Goal: Transaction & Acquisition: Purchase product/service

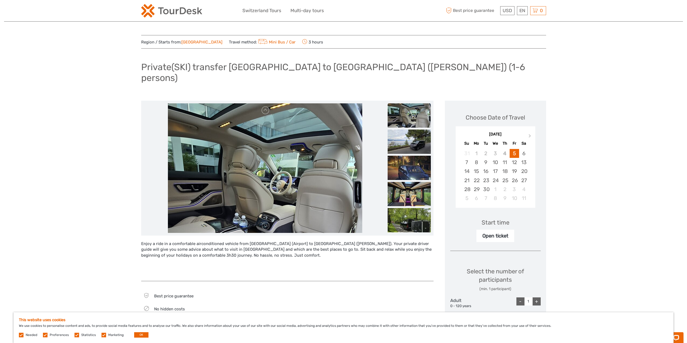
click at [257, 42] on link "Mini Bus / Car" at bounding box center [276, 42] width 39 height 5
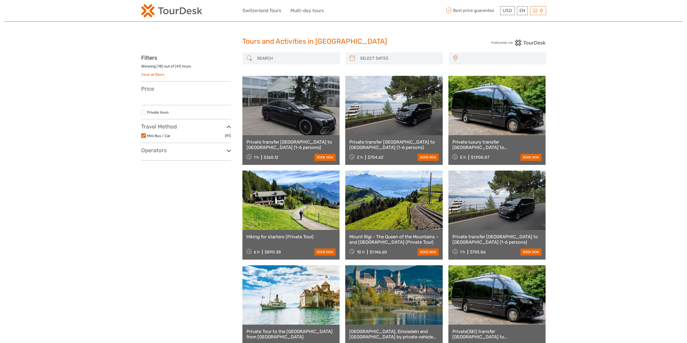
select select
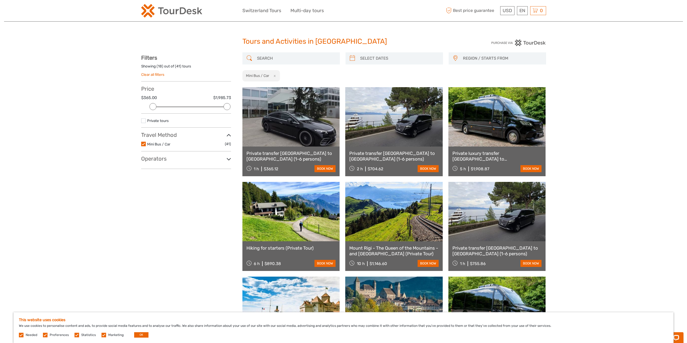
click at [142, 121] on label at bounding box center [143, 120] width 5 height 5
click at [0, 0] on input "checkbox" at bounding box center [0, 0] width 0 height 0
click at [281, 58] on input "search" at bounding box center [296, 58] width 82 height 9
type input "zuri"
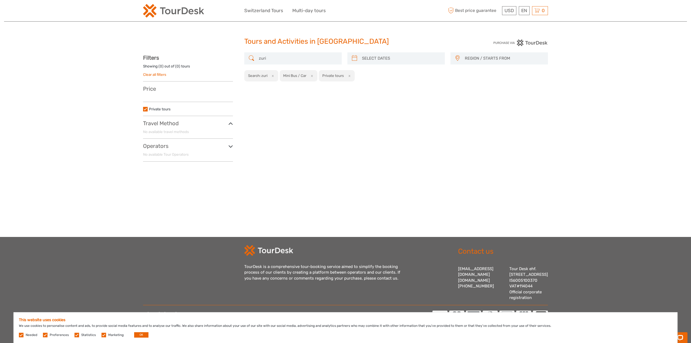
drag, startPoint x: 281, startPoint y: 58, endPoint x: 236, endPoint y: 57, distance: 45.6
click at [236, 57] on div "REGION / STARTS FROM Berne Geneva Interlaken Lausanne Lucerne Lugano Switzerlan…" at bounding box center [345, 108] width 405 height 113
click at [267, 57] on input "zuri" at bounding box center [298, 58] width 82 height 9
drag, startPoint x: 268, startPoint y: 57, endPoint x: 253, endPoint y: 57, distance: 15.1
click at [253, 57] on div "zuri" at bounding box center [292, 58] width 97 height 12
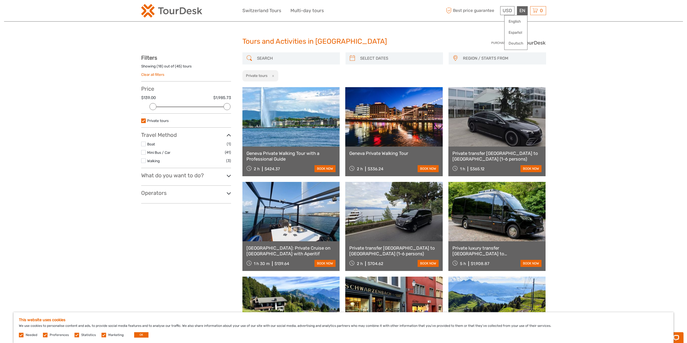
click at [523, 7] on div "EN English Español Deutsch" at bounding box center [522, 10] width 11 height 9
click at [145, 151] on label at bounding box center [143, 152] width 5 height 5
click at [0, 0] on input "checkbox" at bounding box center [0, 0] width 0 height 0
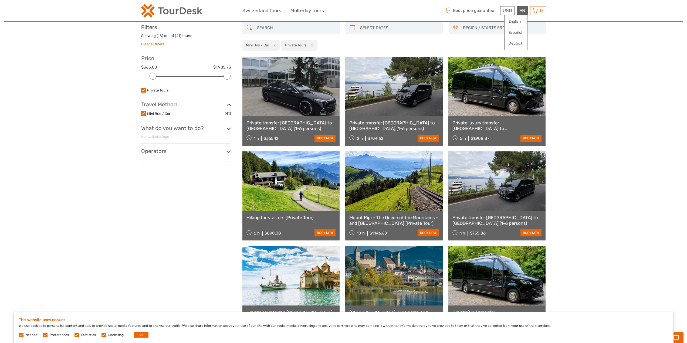
scroll to position [31, 0]
click at [167, 131] on h3 "What do you want to do?" at bounding box center [186, 128] width 90 height 6
click at [150, 137] on link "Show all" at bounding box center [148, 137] width 14 height 4
click at [150, 137] on ul "Hide" at bounding box center [186, 137] width 90 height 6
click at [175, 159] on h3 "Operators" at bounding box center [186, 157] width 90 height 6
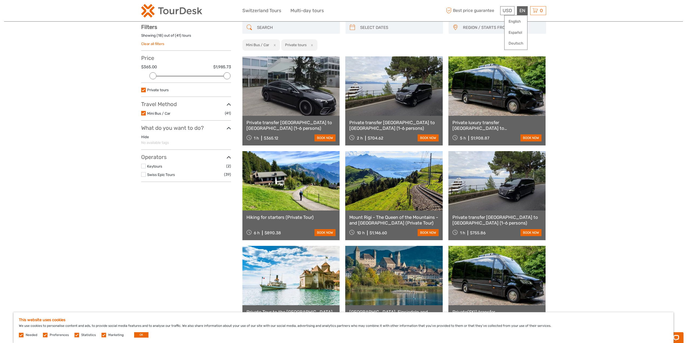
click at [175, 159] on h3 "Operators" at bounding box center [186, 157] width 90 height 6
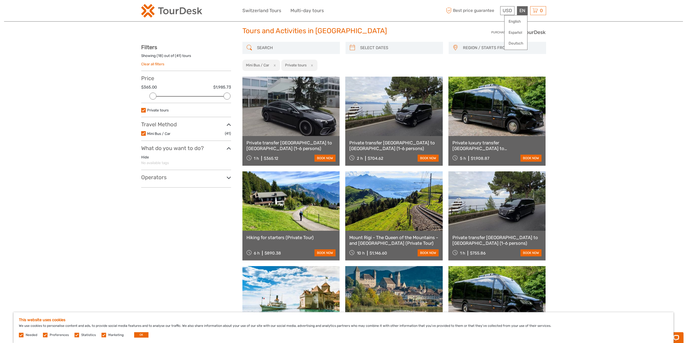
scroll to position [0, 0]
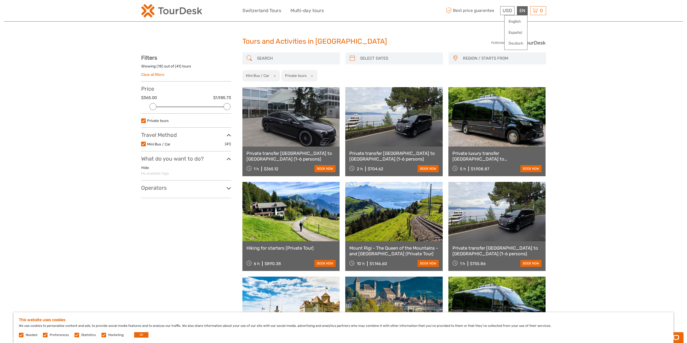
click at [483, 57] on span "REGION / STARTS FROM" at bounding box center [501, 58] width 83 height 9
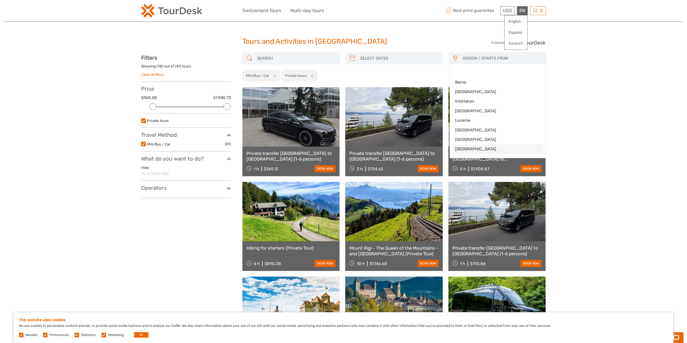
click at [460, 149] on span "[GEOGRAPHIC_DATA]" at bounding box center [493, 149] width 76 height 6
select select "[GEOGRAPHIC_DATA]"
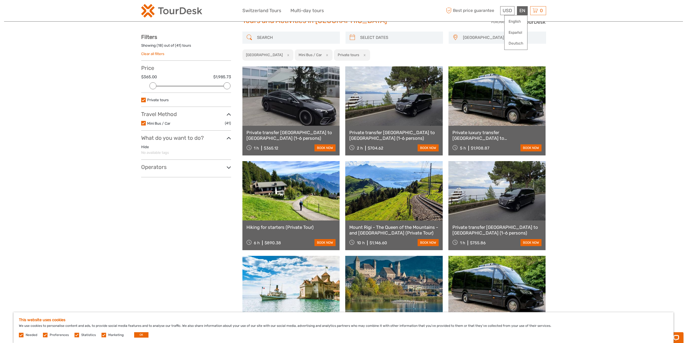
scroll to position [32, 0]
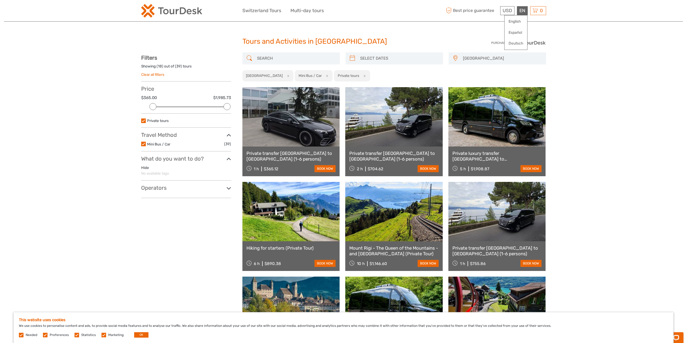
click at [270, 58] on input "search" at bounding box center [296, 58] width 82 height 9
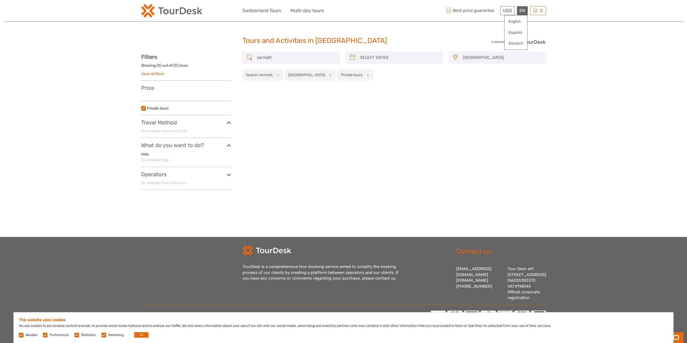
scroll to position [14, 0]
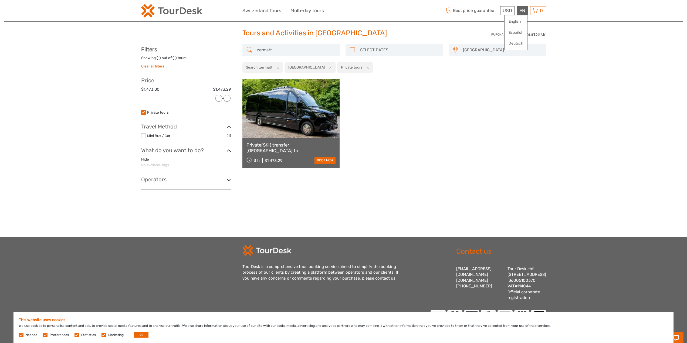
type input "zermatt"
click at [282, 101] on link at bounding box center [290, 108] width 97 height 59
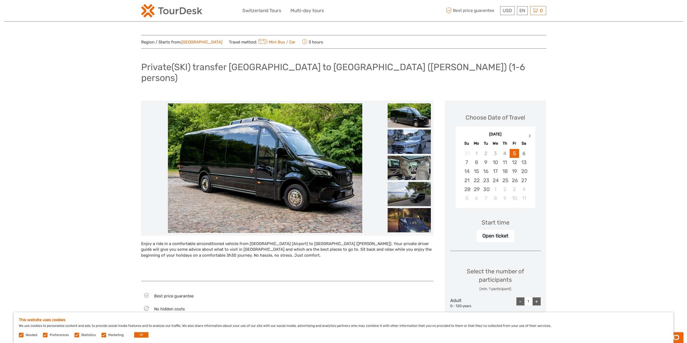
click at [530, 133] on span "Next Month" at bounding box center [530, 137] width 0 height 8
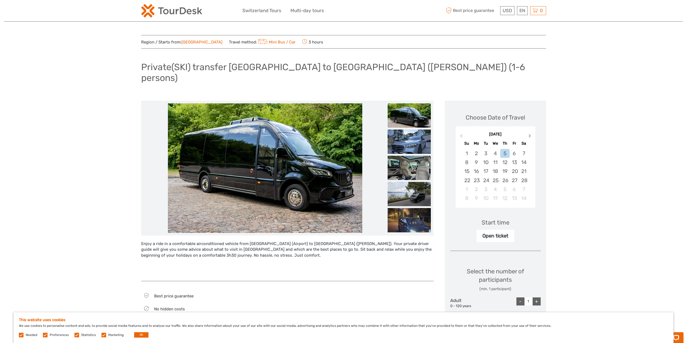
click at [530, 133] on span "Next Month" at bounding box center [530, 137] width 0 height 8
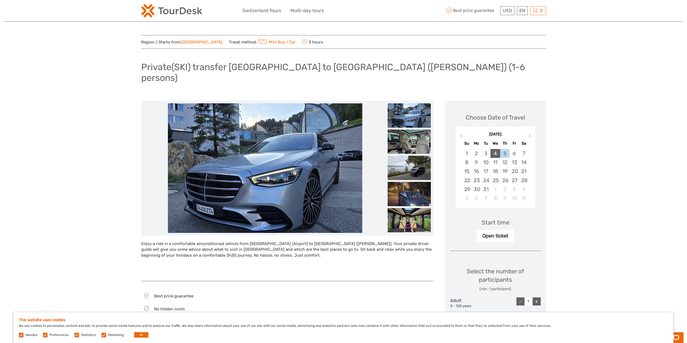
click at [494, 149] on div "4" at bounding box center [494, 153] width 9 height 9
click at [536, 297] on div "+" at bounding box center [536, 301] width 8 height 8
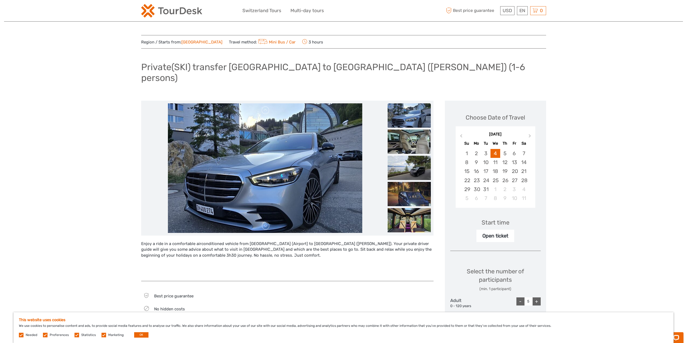
click at [536, 297] on div "+" at bounding box center [536, 301] width 8 height 8
type input "6"
click at [536, 297] on div "+" at bounding box center [536, 301] width 8 height 8
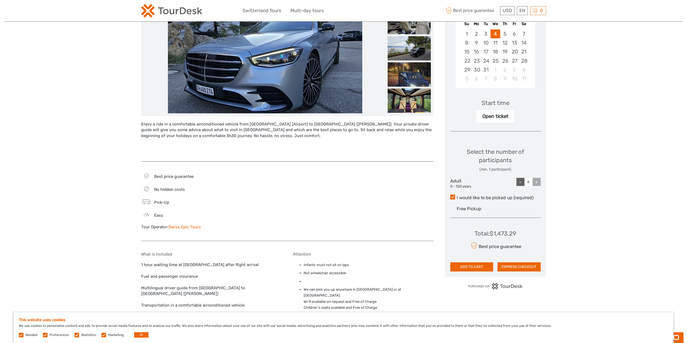
scroll to position [189, 0]
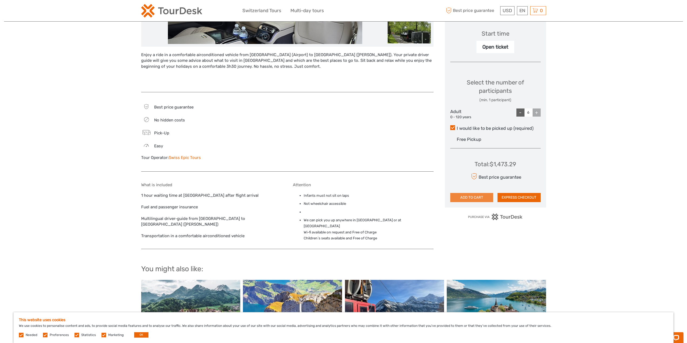
click at [468, 193] on button "ADD TO CART" at bounding box center [471, 197] width 43 height 9
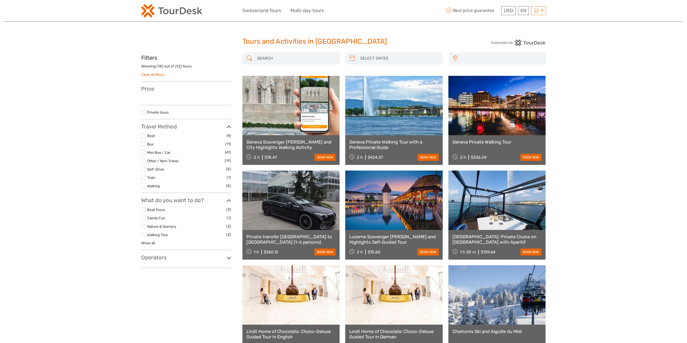
select select
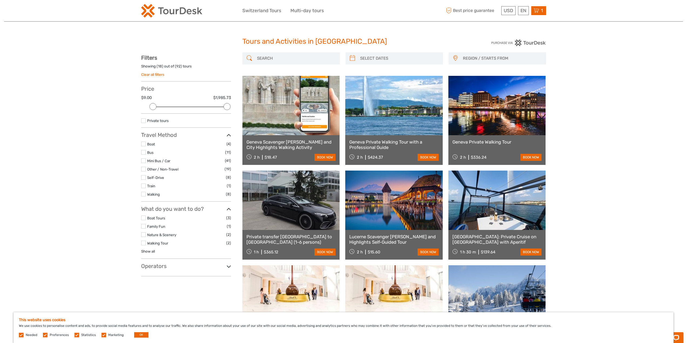
click at [534, 11] on icon at bounding box center [535, 10] width 5 height 7
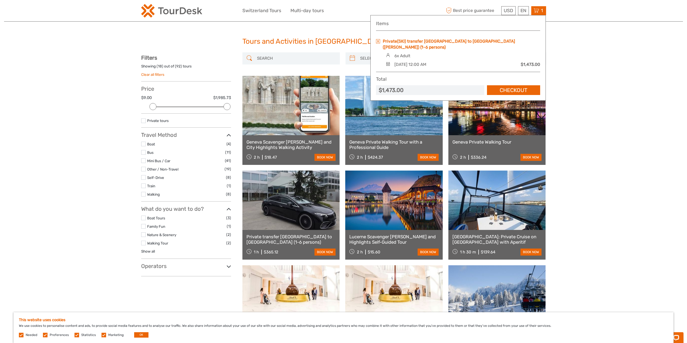
click at [415, 42] on link "Private(SKI) transfer [GEOGRAPHIC_DATA] to [GEOGRAPHIC_DATA] ([PERSON_NAME]) (1…" at bounding box center [461, 44] width 157 height 12
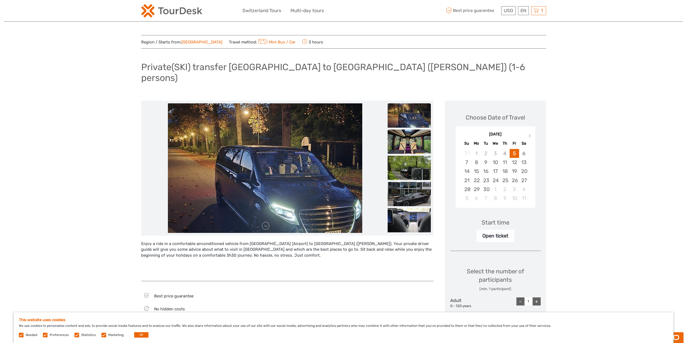
click at [408, 133] on img at bounding box center [408, 142] width 43 height 24
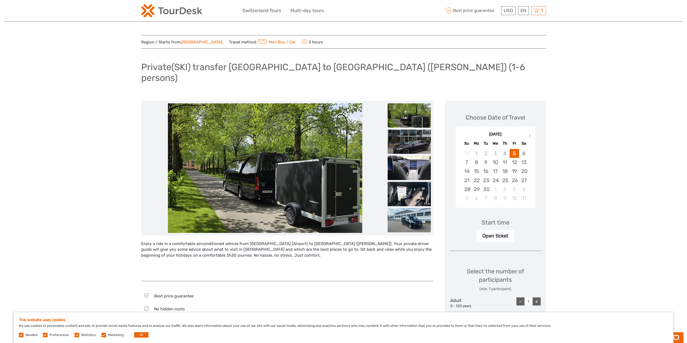
click at [406, 159] on img at bounding box center [408, 168] width 43 height 24
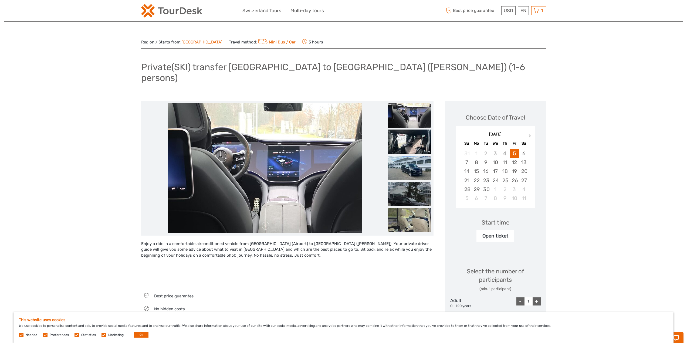
click at [406, 159] on img at bounding box center [408, 168] width 43 height 24
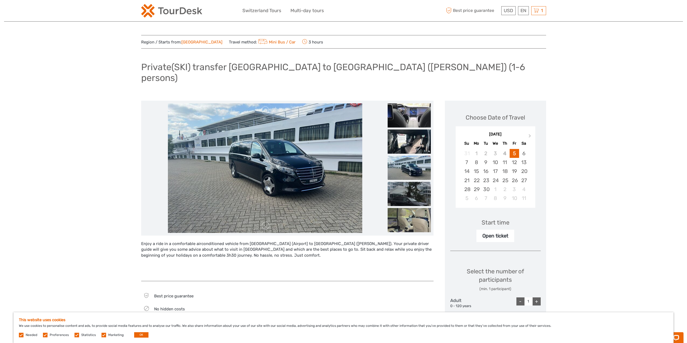
click at [405, 185] on img at bounding box center [408, 194] width 43 height 24
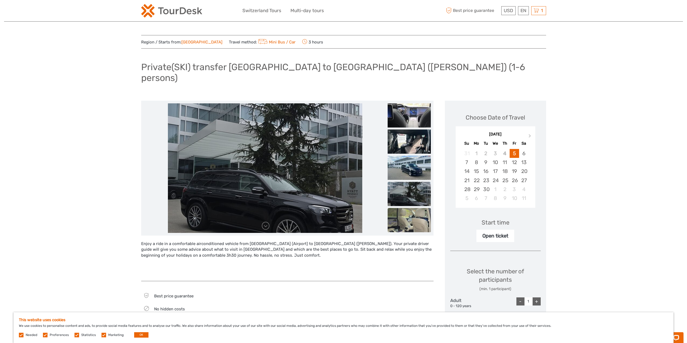
click at [403, 208] on img at bounding box center [408, 220] width 43 height 24
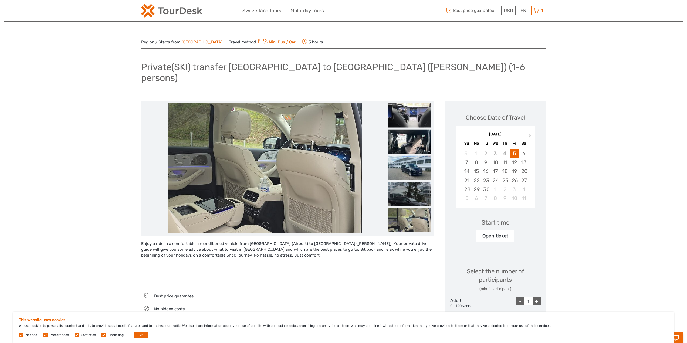
click at [404, 210] on img at bounding box center [408, 220] width 43 height 24
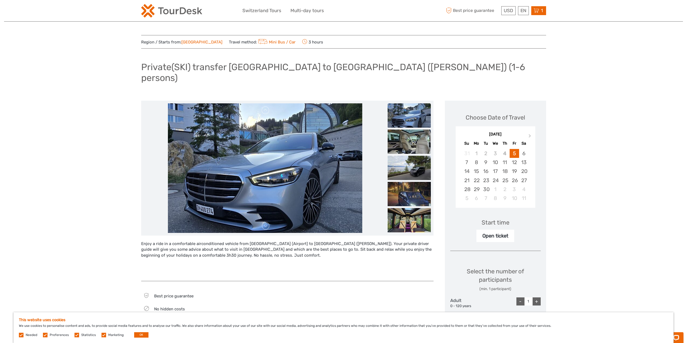
click at [536, 10] on icon at bounding box center [535, 10] width 5 height 7
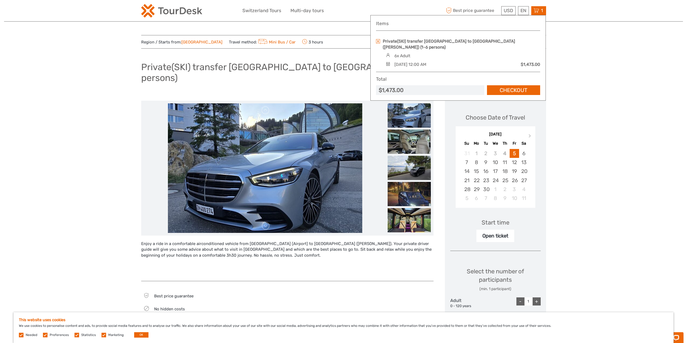
click at [376, 155] on li at bounding box center [265, 168] width 242 height 130
click at [379, 156] on li at bounding box center [265, 168] width 242 height 130
click at [540, 9] on span "1" at bounding box center [542, 10] width 4 height 5
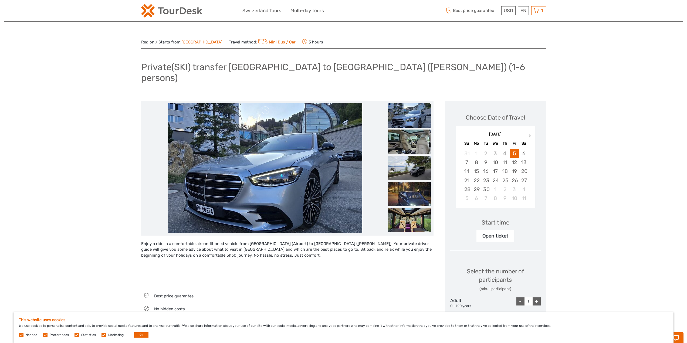
click at [188, 143] on img at bounding box center [265, 168] width 194 height 130
click at [203, 131] on img at bounding box center [265, 168] width 194 height 130
click at [217, 125] on img at bounding box center [265, 168] width 194 height 130
click at [224, 124] on img at bounding box center [265, 168] width 194 height 130
click at [406, 108] on img at bounding box center [408, 115] width 43 height 24
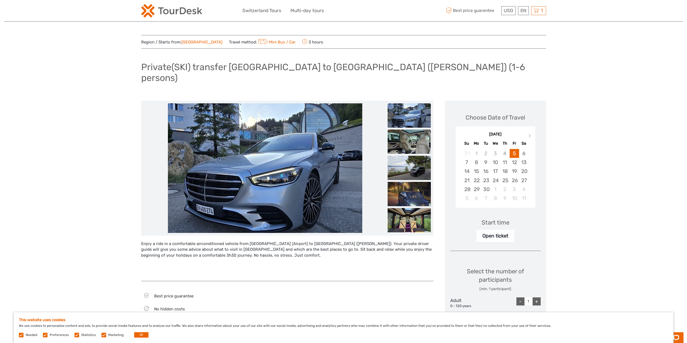
click at [412, 137] on img at bounding box center [408, 142] width 43 height 24
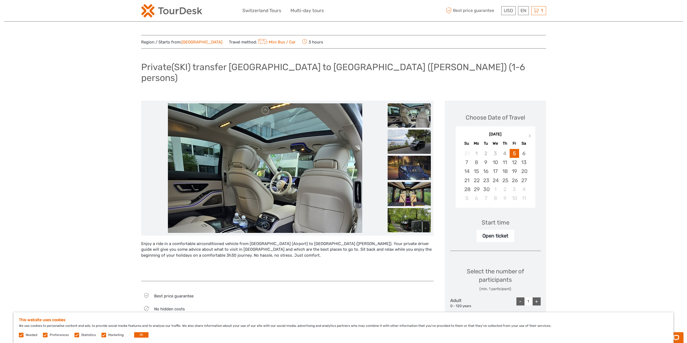
click at [408, 135] on img at bounding box center [408, 142] width 43 height 24
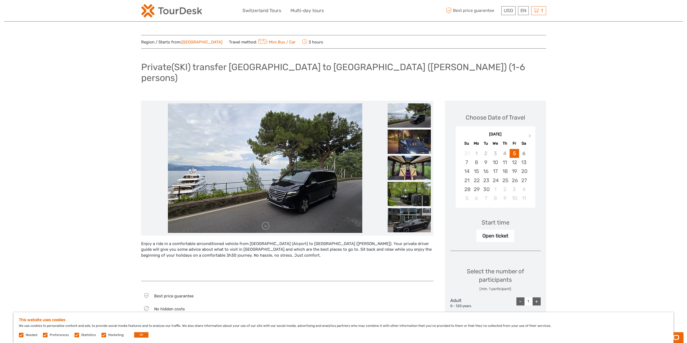
click at [409, 156] on img at bounding box center [408, 168] width 43 height 24
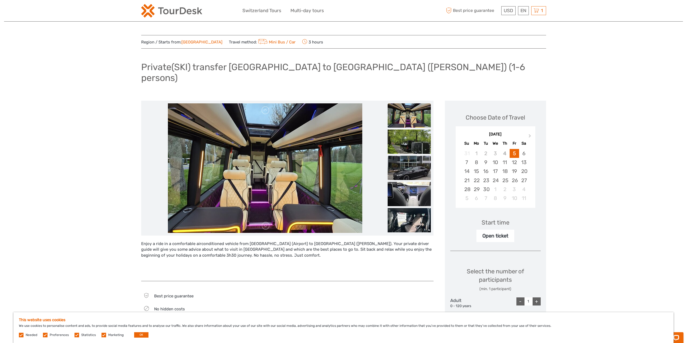
click at [408, 160] on img at bounding box center [408, 168] width 43 height 24
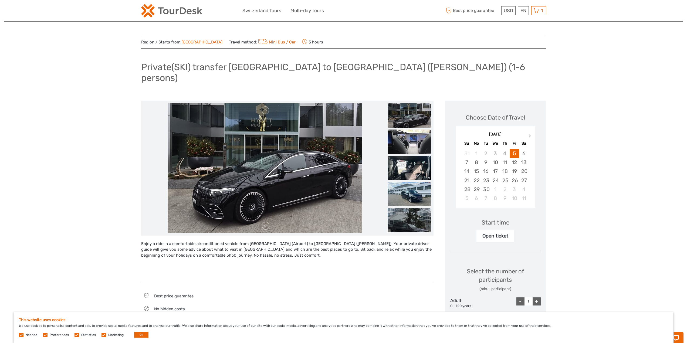
click at [405, 137] on img at bounding box center [408, 142] width 43 height 24
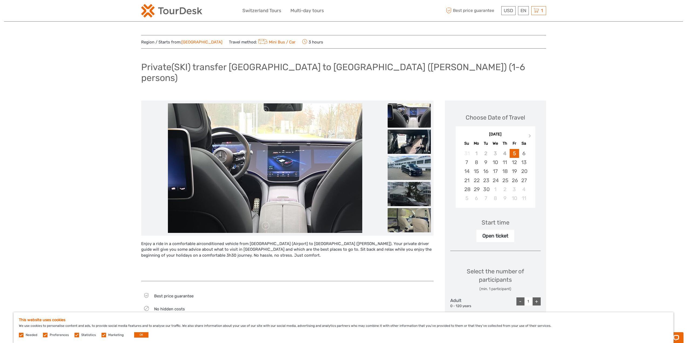
click at [405, 156] on img at bounding box center [408, 168] width 43 height 24
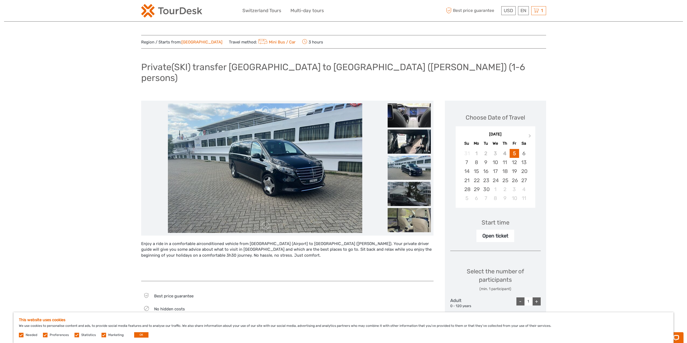
click at [404, 186] on img at bounding box center [408, 194] width 43 height 24
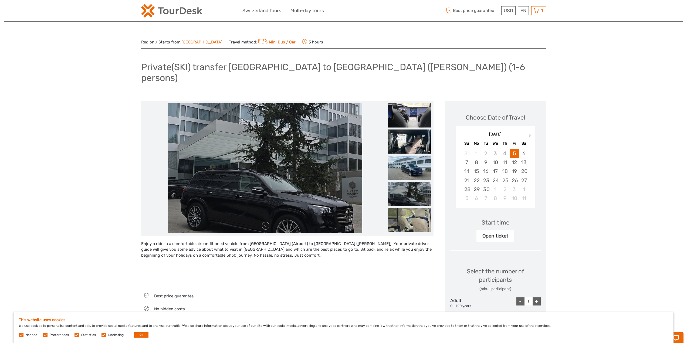
click at [404, 208] on img at bounding box center [408, 220] width 43 height 24
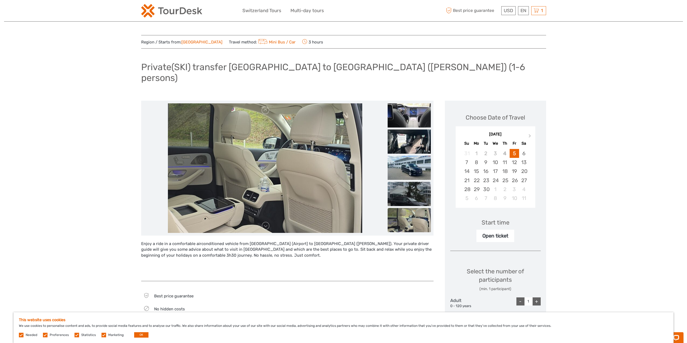
click at [410, 182] on img at bounding box center [408, 194] width 43 height 24
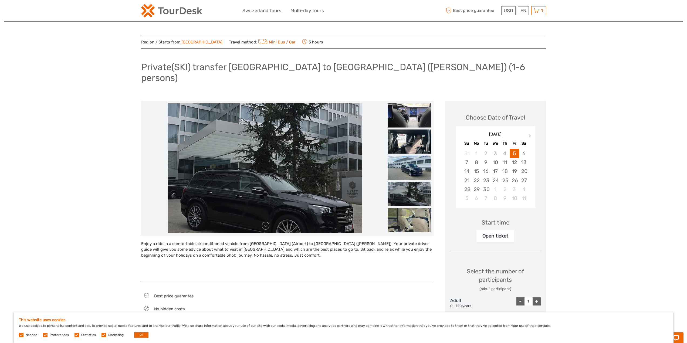
click at [410, 155] on img at bounding box center [408, 167] width 43 height 24
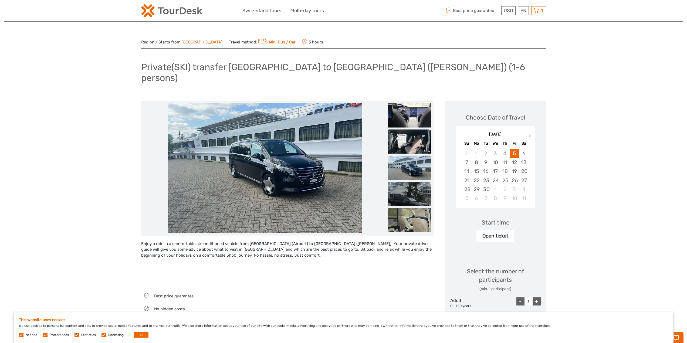
click at [411, 129] on img at bounding box center [408, 141] width 43 height 24
click at [412, 107] on img at bounding box center [408, 115] width 43 height 24
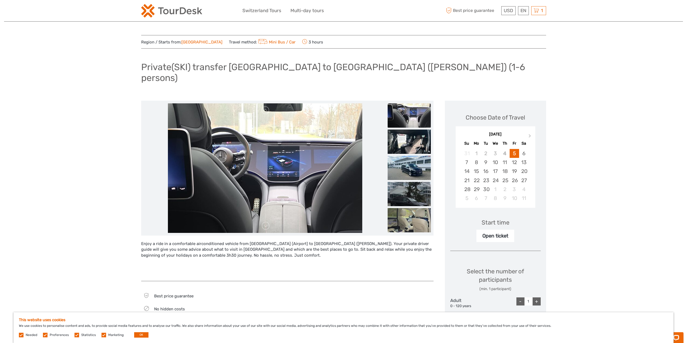
click at [412, 107] on img at bounding box center [408, 115] width 43 height 24
drag, startPoint x: 433, startPoint y: 96, endPoint x: 434, endPoint y: 118, distance: 21.9
click at [434, 118] on div "Best price guarantee No hidden costs Pick-Up Easy Tour Operator: Swiss Epic Tou…" at bounding box center [293, 272] width 304 height 343
click at [412, 137] on img at bounding box center [408, 142] width 43 height 24
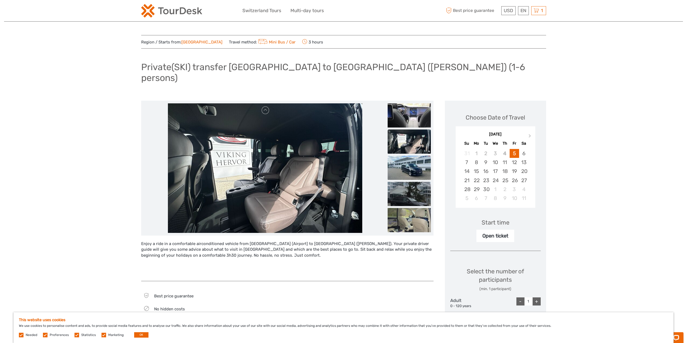
click at [406, 155] on img at bounding box center [408, 167] width 43 height 24
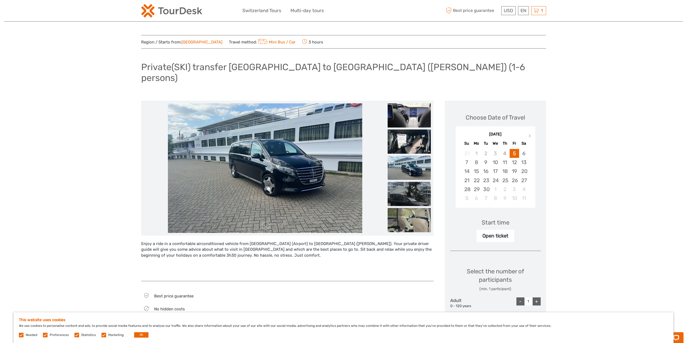
click at [405, 182] on img at bounding box center [408, 194] width 43 height 24
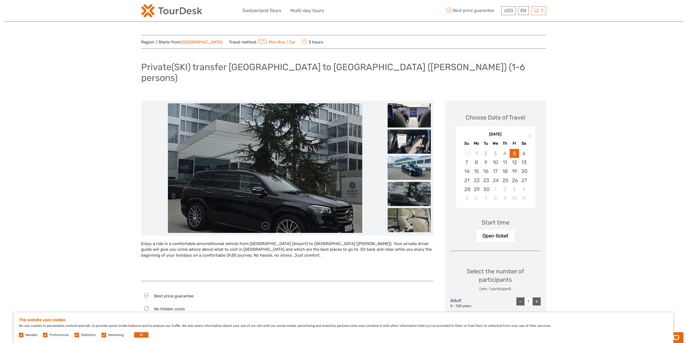
click at [405, 208] on img at bounding box center [408, 220] width 43 height 24
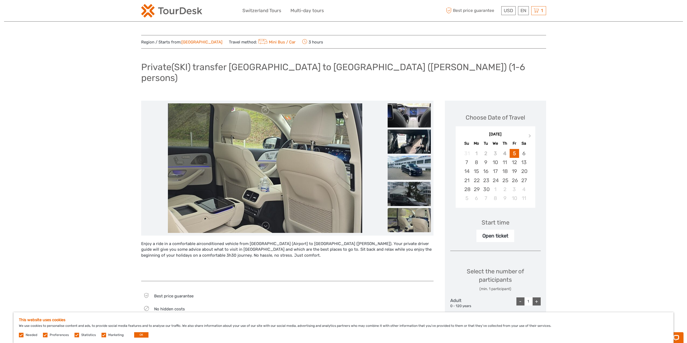
click at [405, 208] on img at bounding box center [408, 220] width 43 height 24
click at [332, 67] on h1 "Private(SKI) transfer [GEOGRAPHIC_DATA] to [GEOGRAPHIC_DATA] ([PERSON_NAME]) (1…" at bounding box center [343, 73] width 405 height 22
click at [257, 43] on link "Mini Bus / Car" at bounding box center [276, 42] width 39 height 5
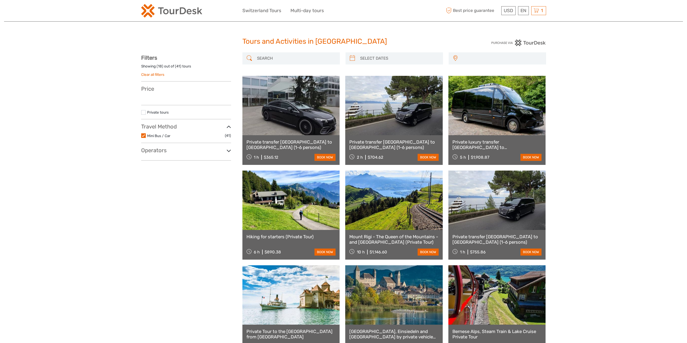
select select
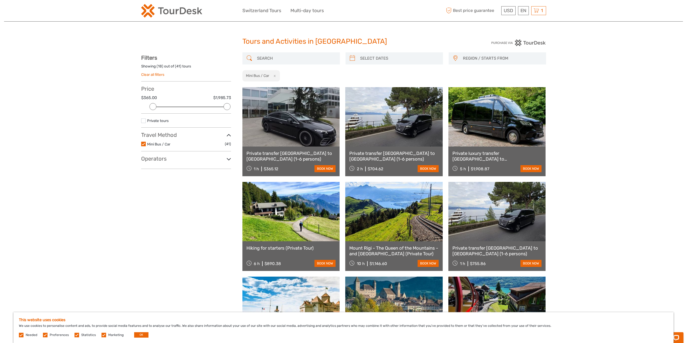
click at [540, 11] on span "1" at bounding box center [542, 10] width 4 height 5
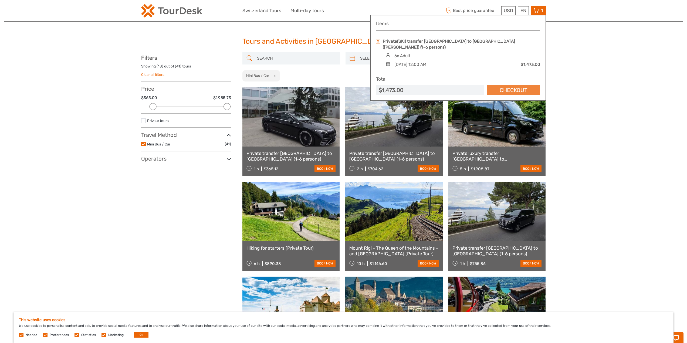
click at [515, 85] on link "Checkout" at bounding box center [513, 90] width 53 height 10
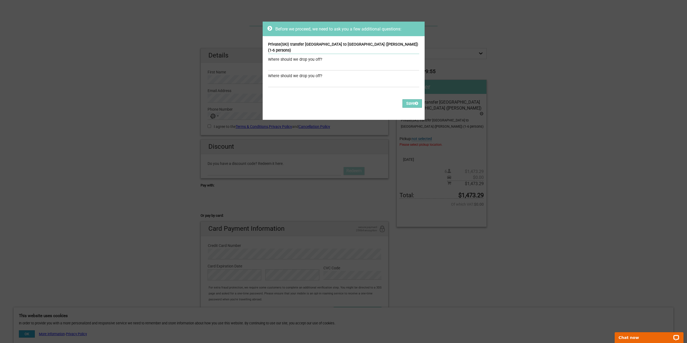
click at [268, 27] on icon at bounding box center [269, 28] width 5 height 5
click at [283, 57] on div "Where should we drop you off?" at bounding box center [343, 60] width 151 height 6
click at [325, 57] on div "Where should we drop you off?" at bounding box center [343, 60] width 151 height 6
click at [336, 41] on div "Private(SKI) transfer Zurich to Zermatt (Täsch) (1-6 persons) Where should we d…" at bounding box center [344, 65] width 162 height 58
click at [308, 79] on input "text" at bounding box center [343, 83] width 151 height 8
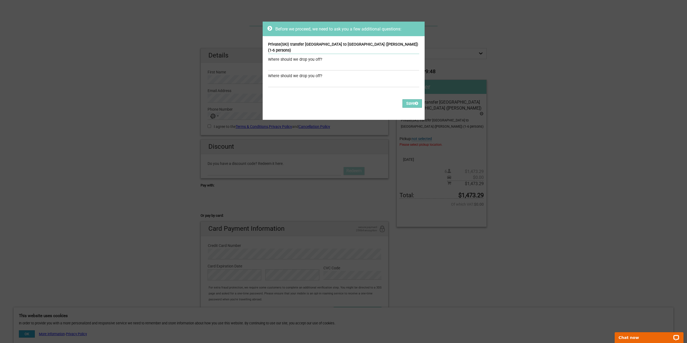
click at [278, 57] on div "Where should we drop you off?" at bounding box center [343, 60] width 151 height 6
click at [271, 63] on input "text" at bounding box center [343, 67] width 151 height 8
click at [272, 79] on input "text" at bounding box center [343, 83] width 151 height 8
click at [267, 28] on icon at bounding box center [269, 28] width 5 height 5
click at [164, 68] on div "Before we proceed, we need to ask you a few additional questions: Private(SKI) …" at bounding box center [343, 171] width 687 height 343
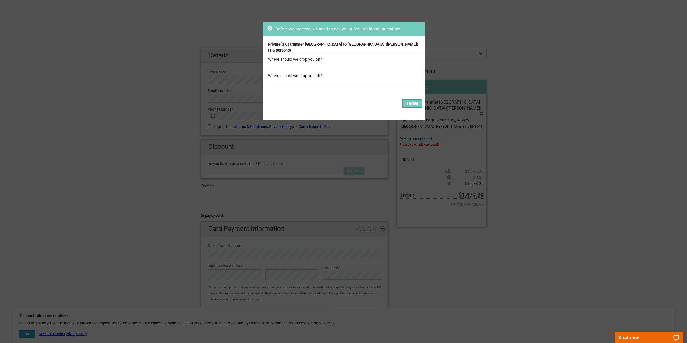
click at [274, 63] on input "text" at bounding box center [343, 67] width 151 height 8
type input "Zermatt"
click at [286, 79] on input "text" at bounding box center [343, 83] width 151 height 8
click at [403, 99] on button "Save" at bounding box center [411, 103] width 19 height 8
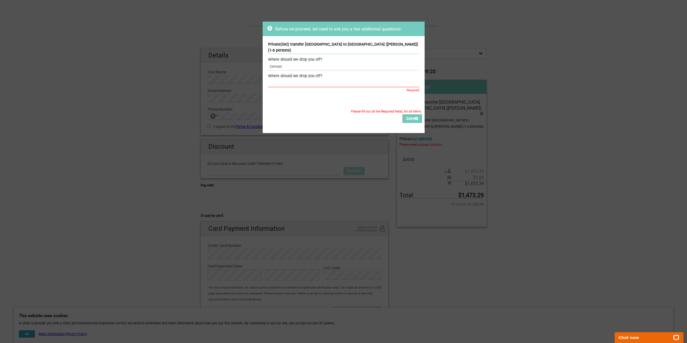
click at [295, 79] on input "text" at bounding box center [343, 83] width 151 height 8
type input "Zermatt"
click at [408, 114] on button "Save" at bounding box center [411, 118] width 19 height 8
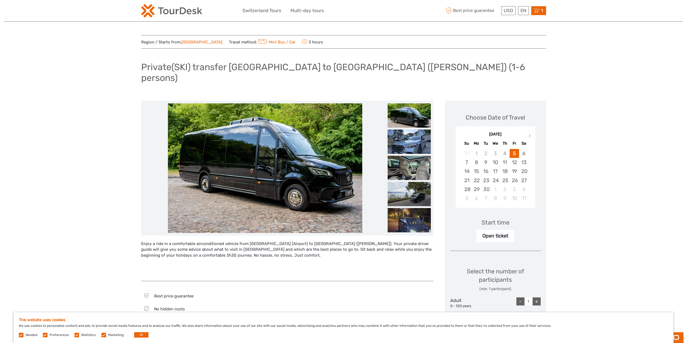
click at [539, 12] on div "1 Items Private(SKI) transfer [GEOGRAPHIC_DATA] to [GEOGRAPHIC_DATA] ([PERSON_N…" at bounding box center [538, 10] width 15 height 9
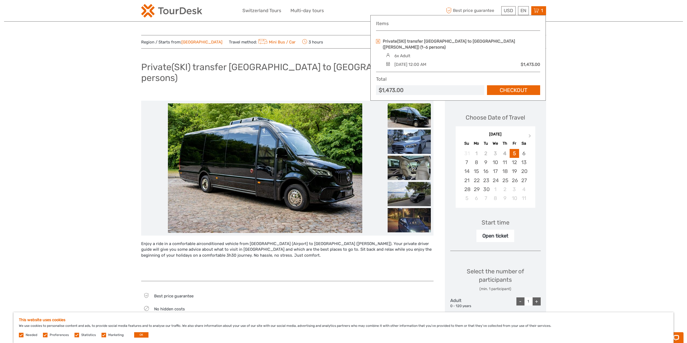
click at [378, 42] on link at bounding box center [378, 41] width 4 height 4
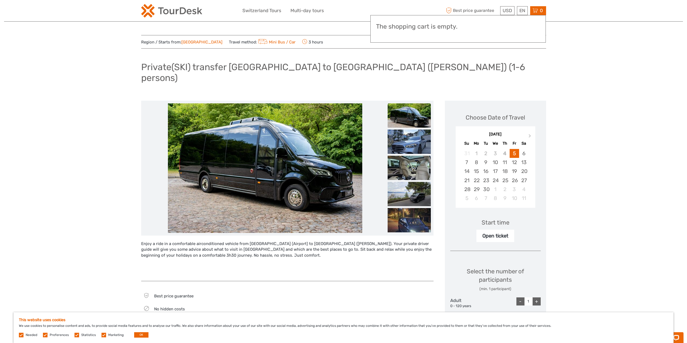
click at [595, 37] on div "Region / Starts from: [GEOGRAPHIC_DATA] Travel method: Mini Bus / Car 3 hours P…" at bounding box center [343, 297] width 679 height 595
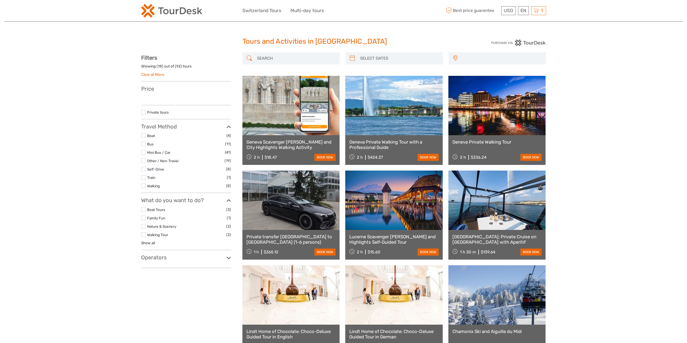
select select
